Goal: Task Accomplishment & Management: Use online tool/utility

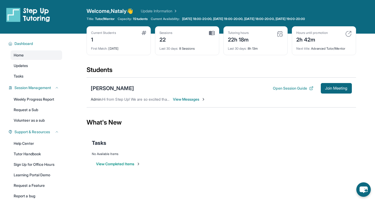
click at [189, 99] on span "View Messages" at bounding box center [189, 99] width 33 height 5
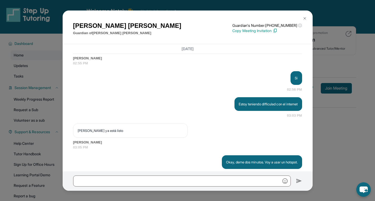
scroll to position [6620, 0]
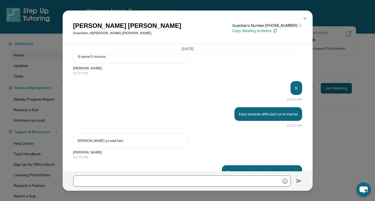
copy p "Hola, solo un recordatorio que la sesión sera a las 5 pm."
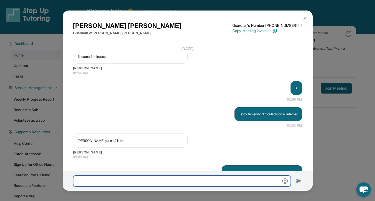
click at [122, 181] on input "text" at bounding box center [182, 181] width 218 height 11
paste input "**********"
click at [178, 182] on input "**********" at bounding box center [182, 181] width 218 height 11
type input "**********"
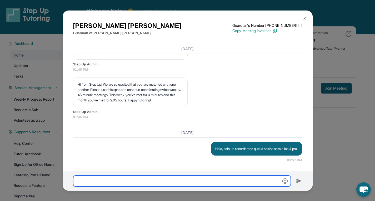
scroll to position [34, 0]
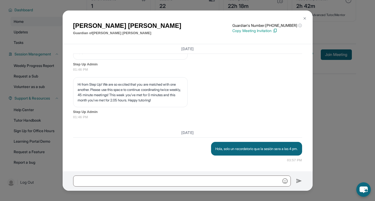
click at [189, 18] on img at bounding box center [305, 18] width 4 height 4
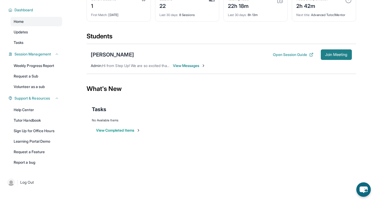
click at [189, 55] on span "Join Meeting" at bounding box center [336, 54] width 23 height 3
click at [189, 58] on button "Join Meeting" at bounding box center [336, 55] width 31 height 11
click at [189, 53] on span "Join Meeting" at bounding box center [336, 54] width 23 height 3
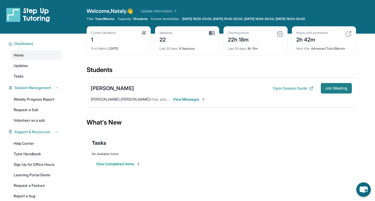
click at [189, 87] on span "Join Meeting" at bounding box center [336, 88] width 23 height 3
click at [189, 90] on span "Join Meeting" at bounding box center [336, 88] width 23 height 3
click at [189, 87] on span "Join Meeting" at bounding box center [336, 88] width 23 height 3
click at [189, 89] on span "Join Meeting" at bounding box center [336, 88] width 23 height 3
